Goal: Navigation & Orientation: Find specific page/section

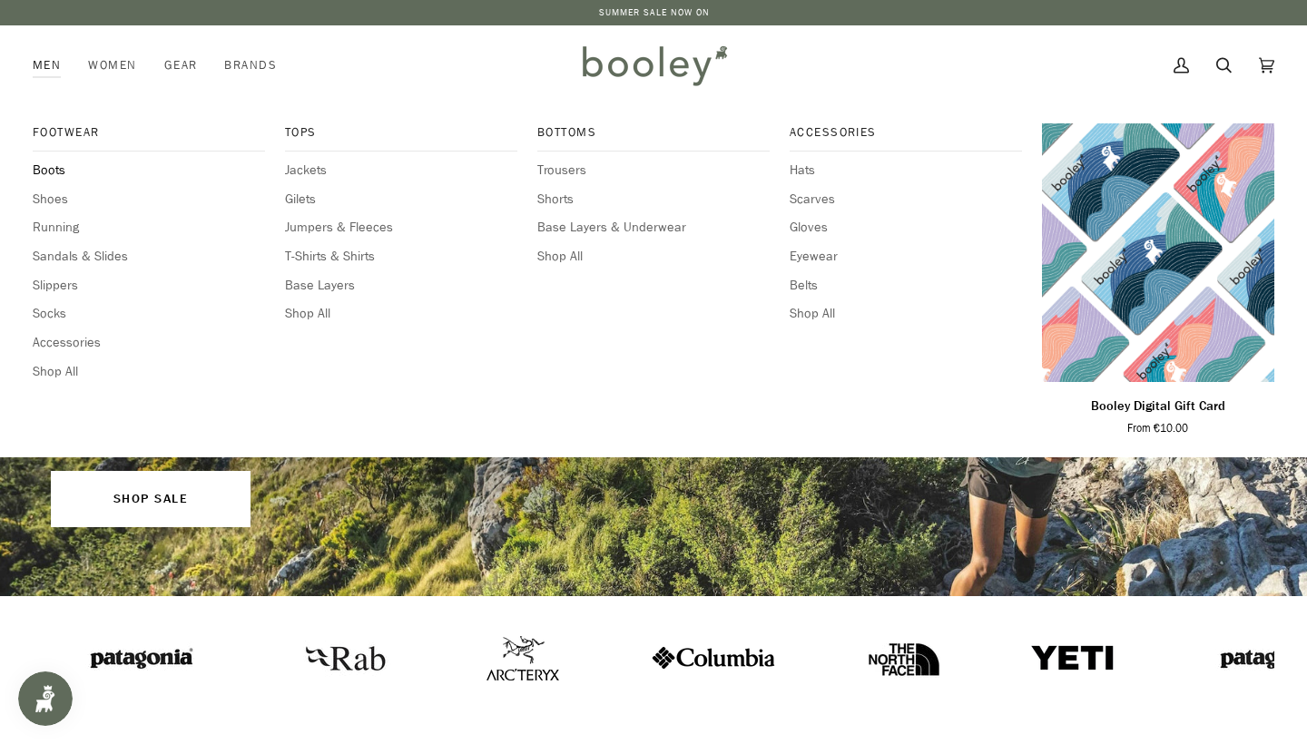
click at [41, 171] on span "Boots" at bounding box center [149, 171] width 232 height 20
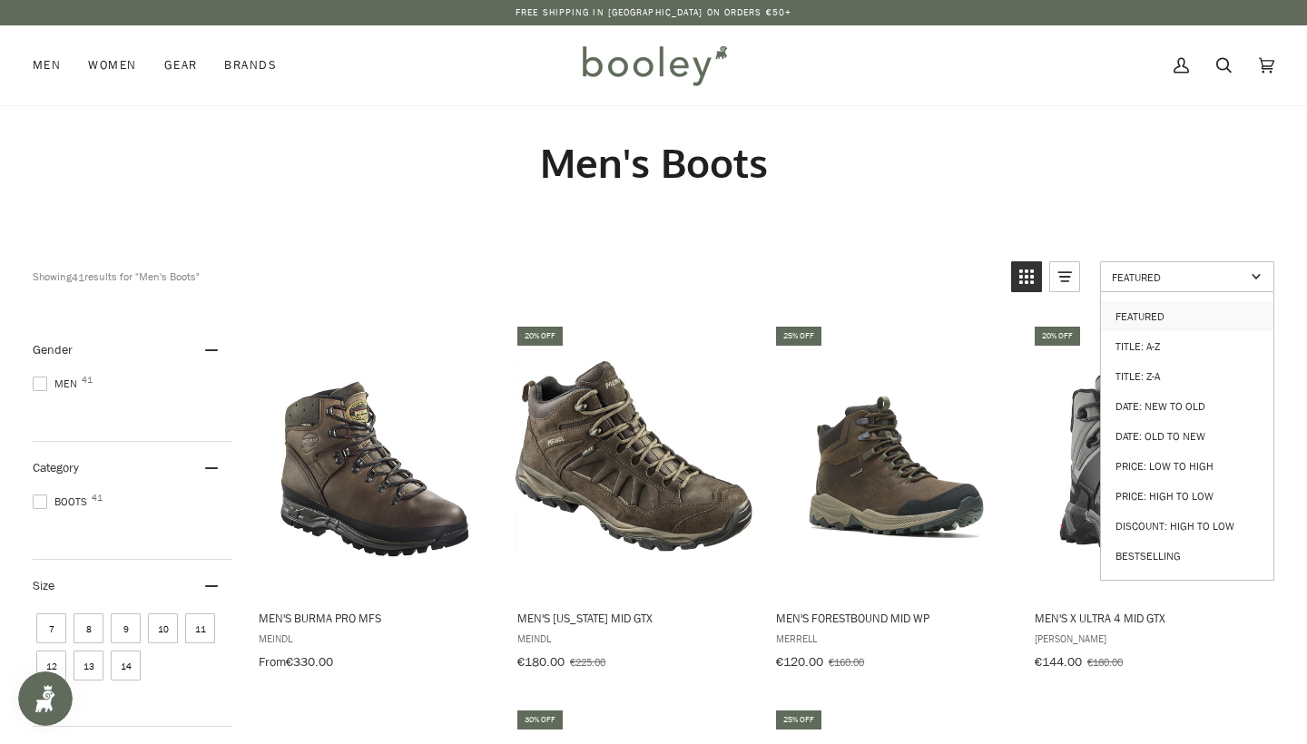
click at [1208, 283] on span "Featured" at bounding box center [1178, 277] width 133 height 15
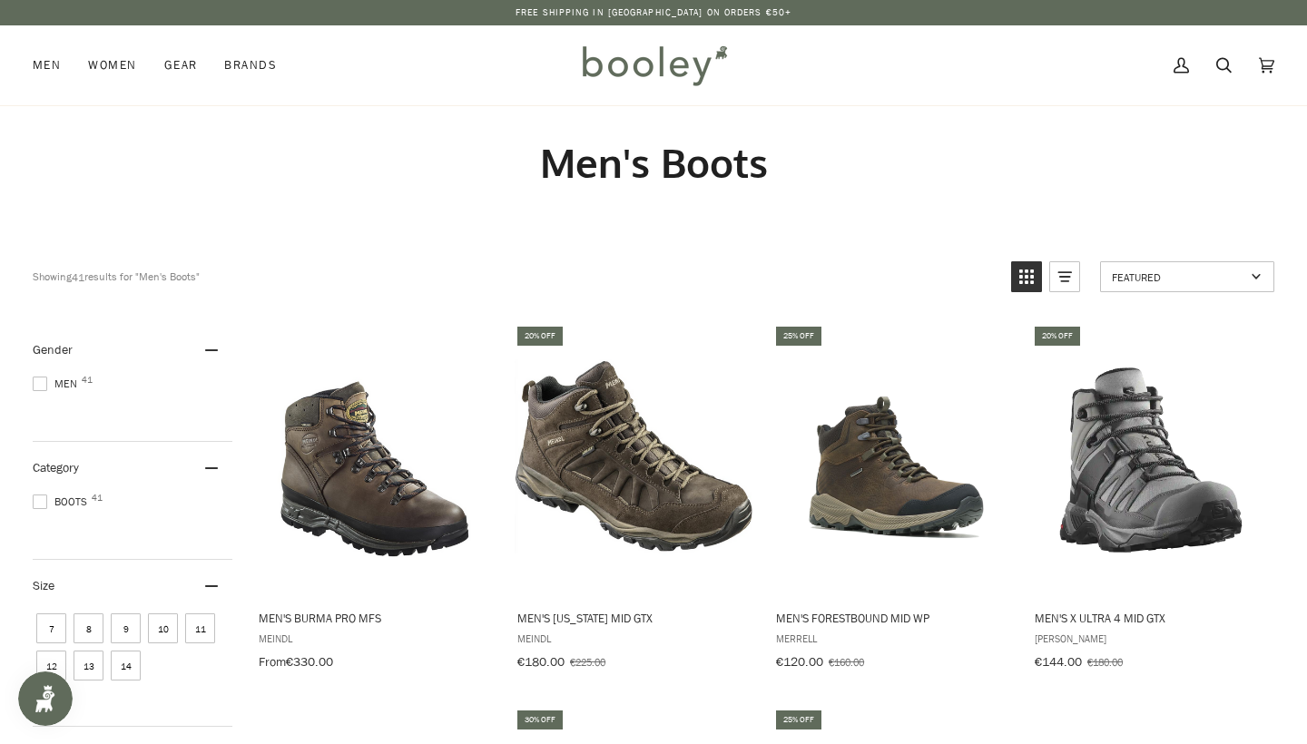
click at [1208, 283] on span "Featured" at bounding box center [1178, 277] width 133 height 15
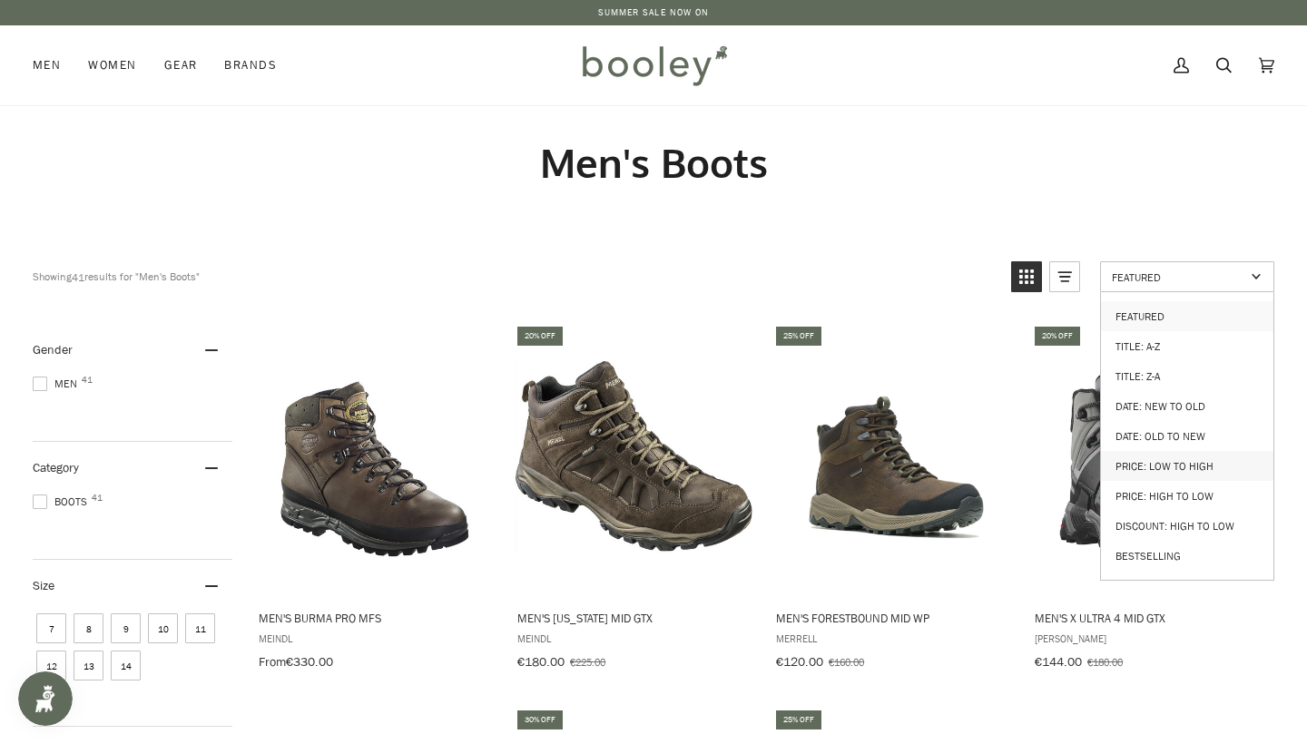
click at [1218, 458] on link "Price: Low to High" at bounding box center [1187, 466] width 173 height 30
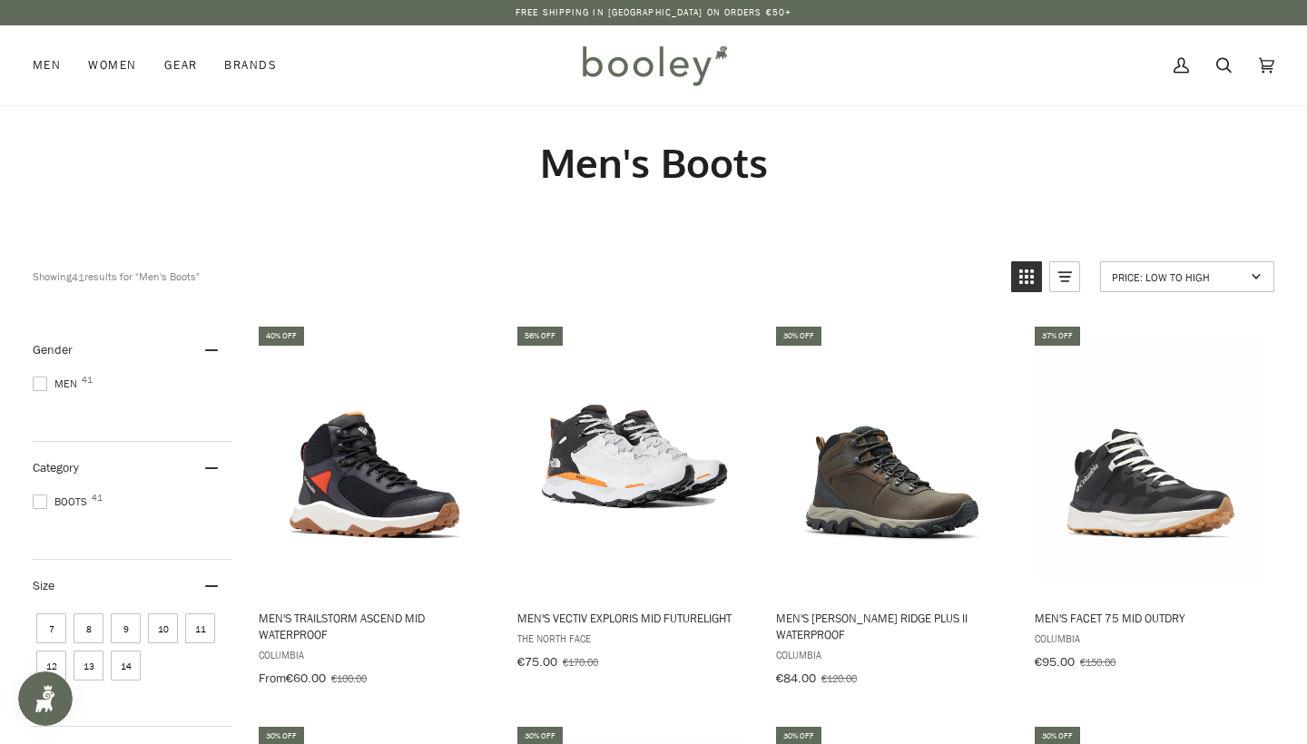
click at [595, 63] on img at bounding box center [654, 65] width 159 height 53
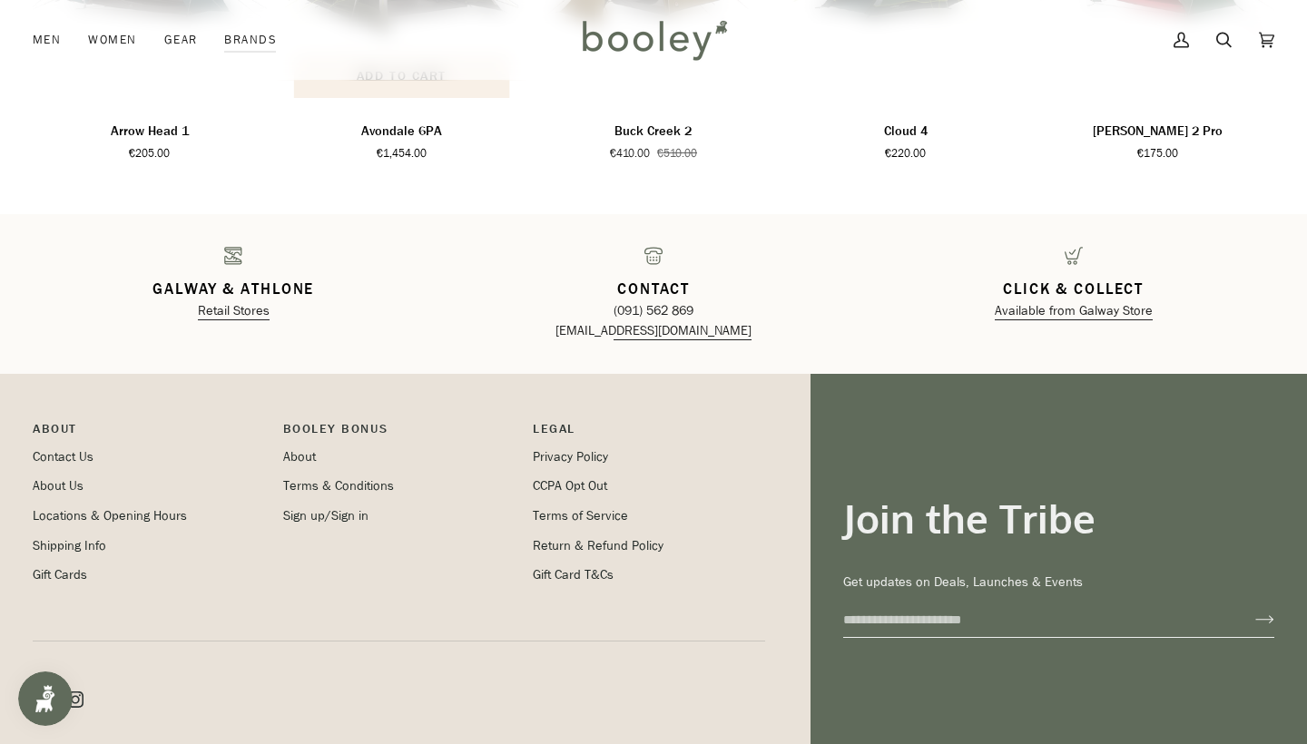
scroll to position [2831, 0]
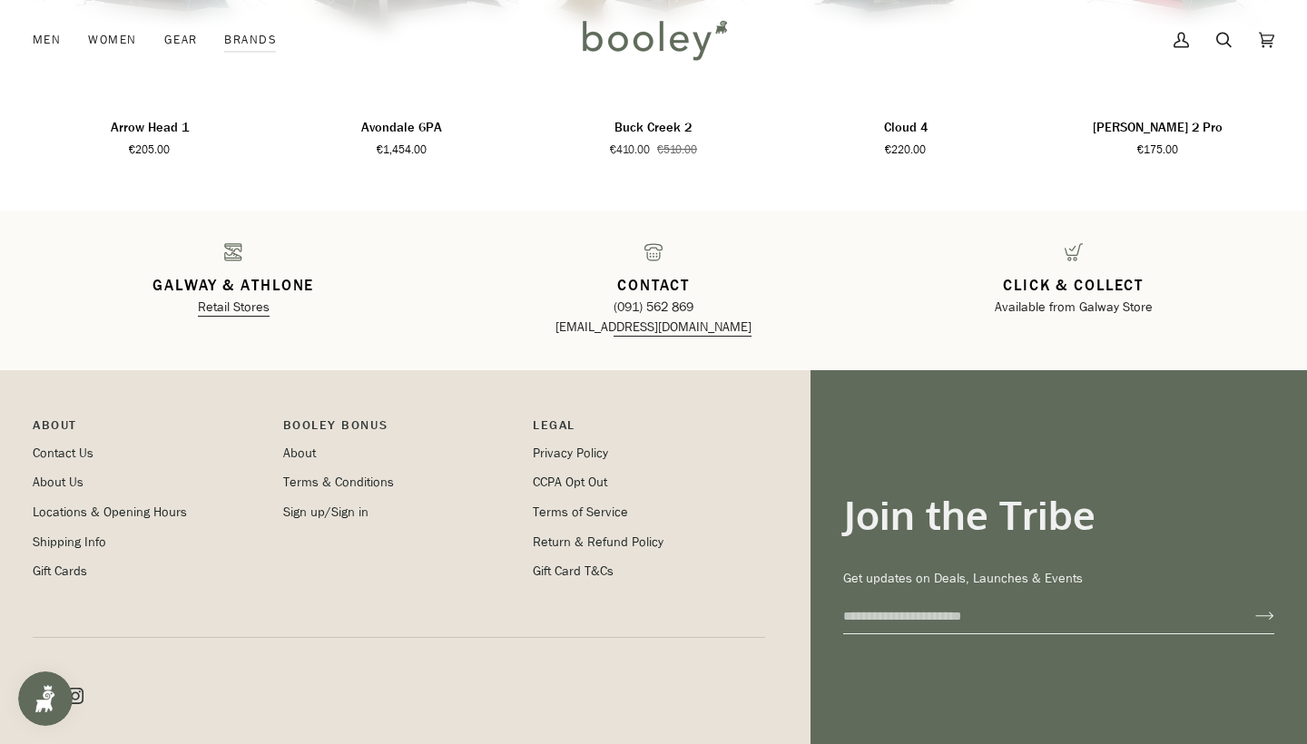
click at [1091, 306] on link "Available from Galway Store" at bounding box center [1074, 307] width 158 height 17
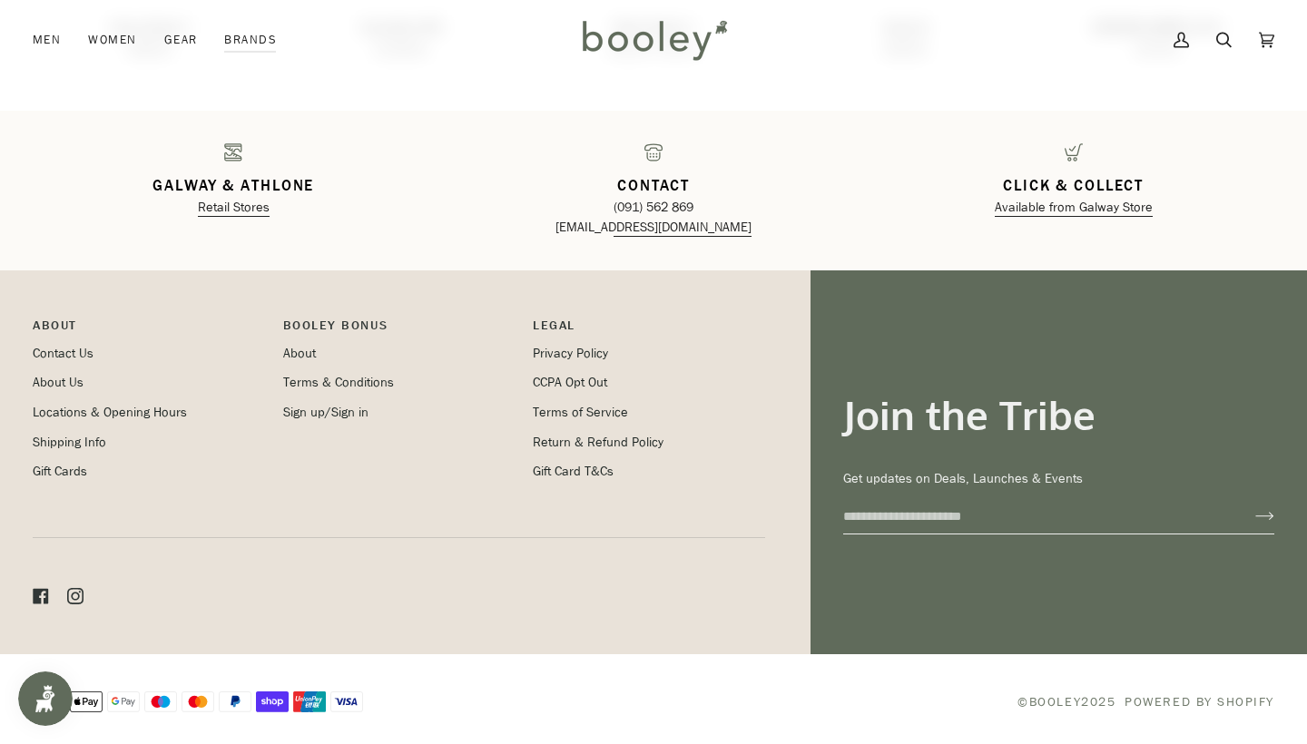
scroll to position [2929, 0]
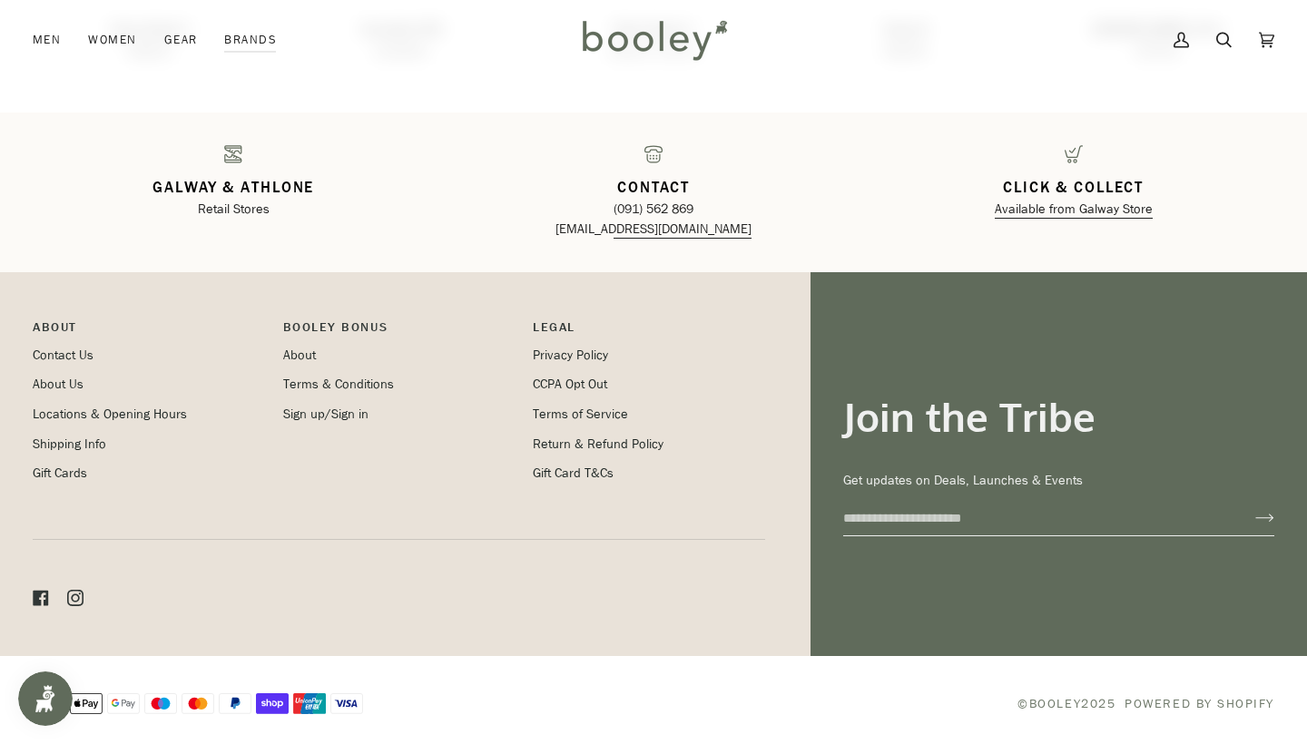
click at [238, 206] on link "Retail Stores" at bounding box center [234, 209] width 72 height 17
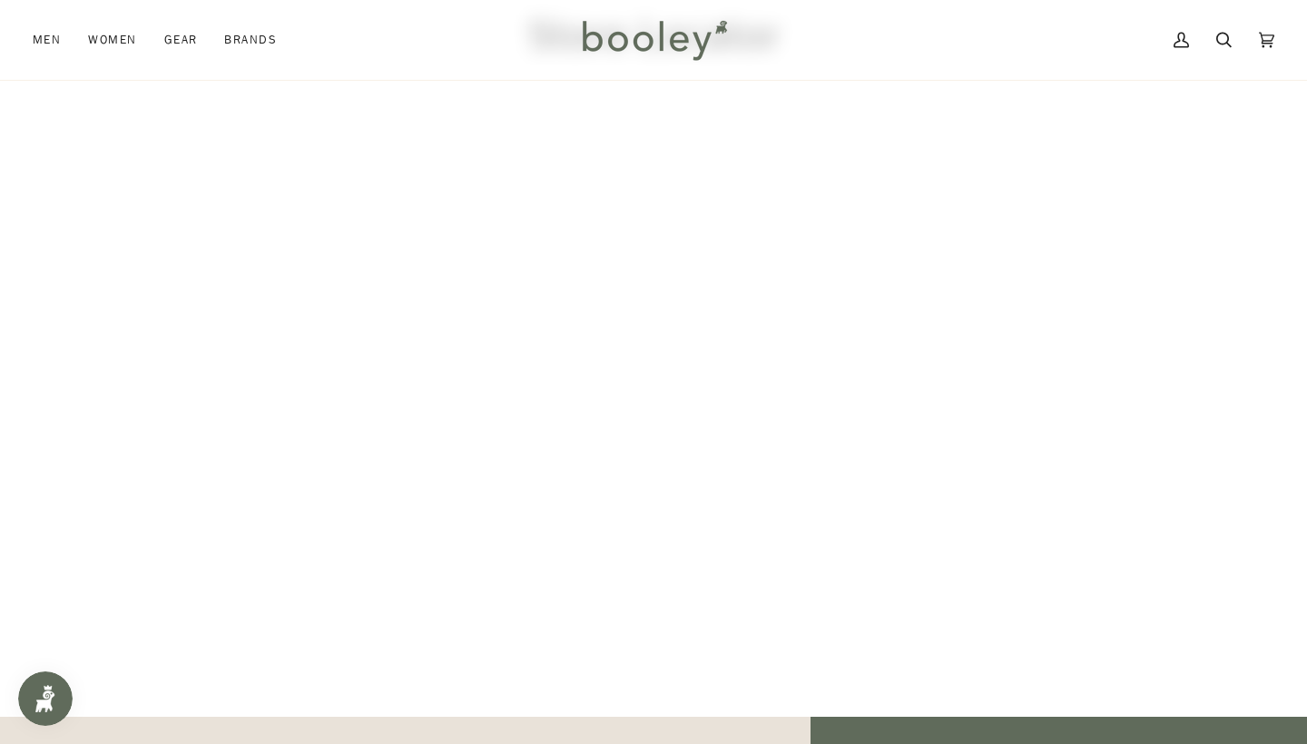
scroll to position [123, 0]
